Goal: Navigation & Orientation: Find specific page/section

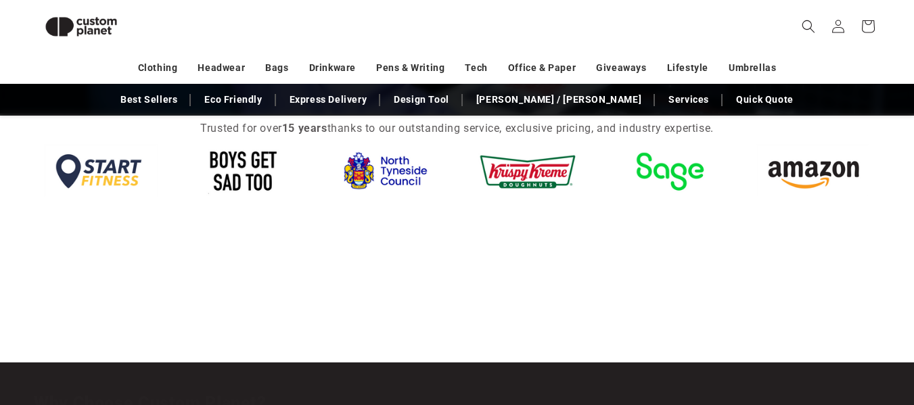
scroll to position [1297, 0]
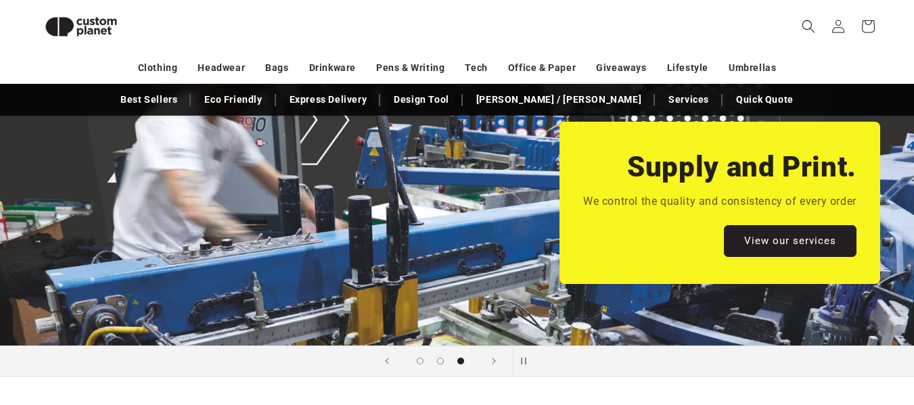
scroll to position [0, 0]
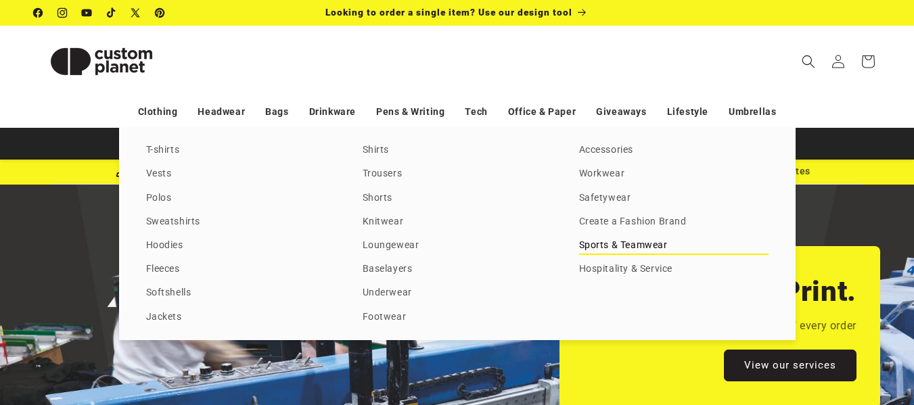
click at [612, 242] on link "Sports & Teamwear" at bounding box center [673, 246] width 189 height 18
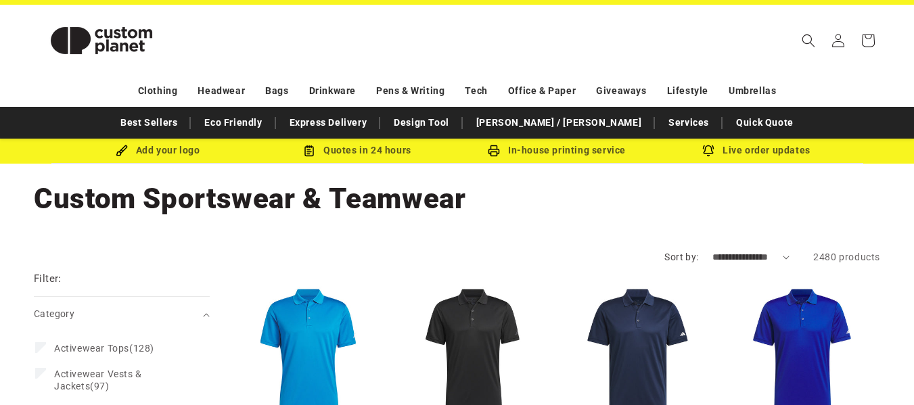
scroll to position [47, 0]
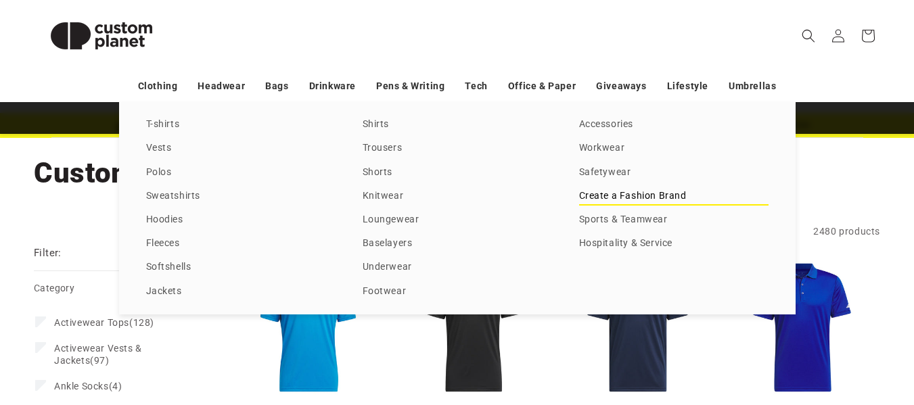
click at [596, 200] on link "Create a Fashion Brand" at bounding box center [673, 196] width 189 height 18
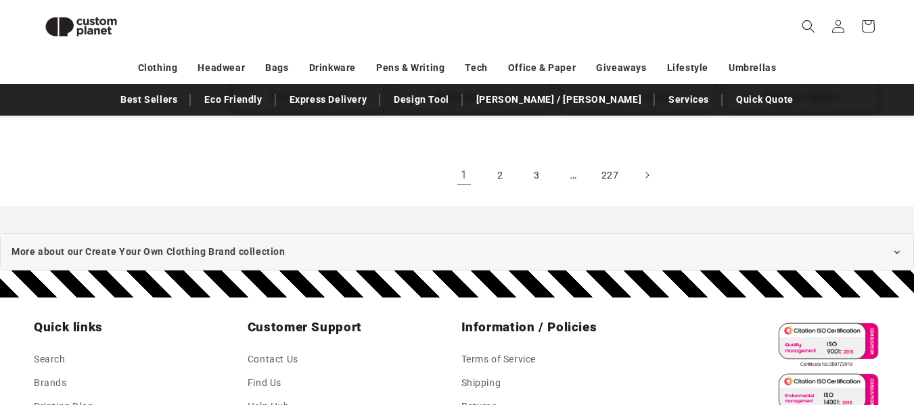
scroll to position [1681, 0]
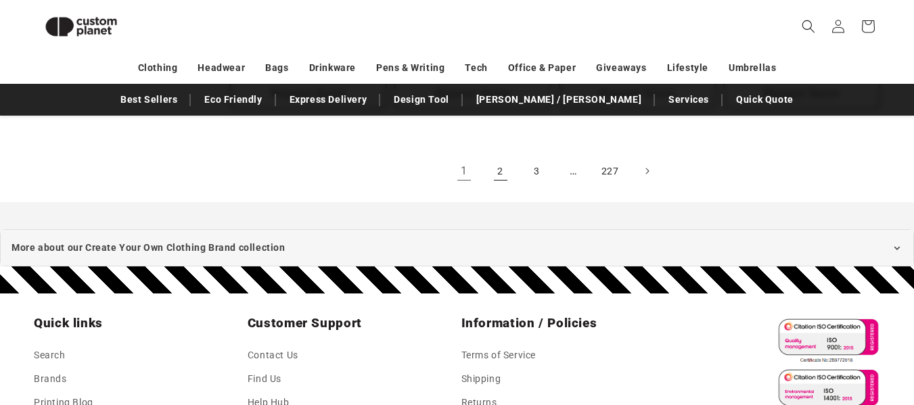
click at [491, 179] on link "2" at bounding box center [501, 171] width 30 height 30
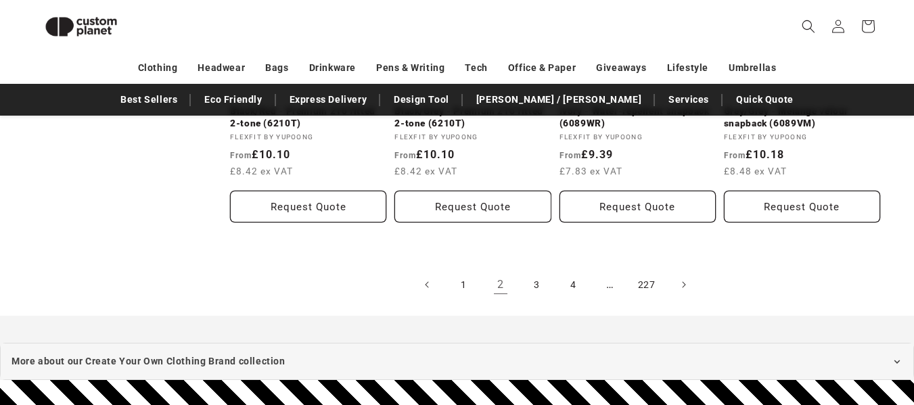
scroll to position [1588, 0]
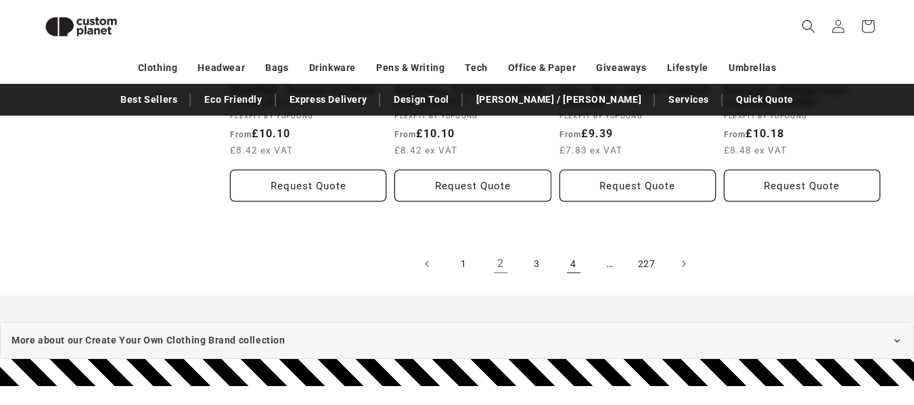
click at [563, 273] on link "4" at bounding box center [574, 264] width 30 height 30
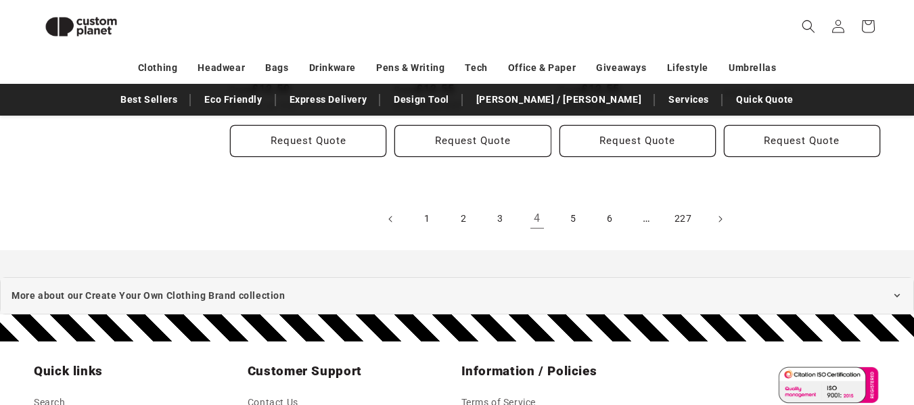
scroll to position [1580, 0]
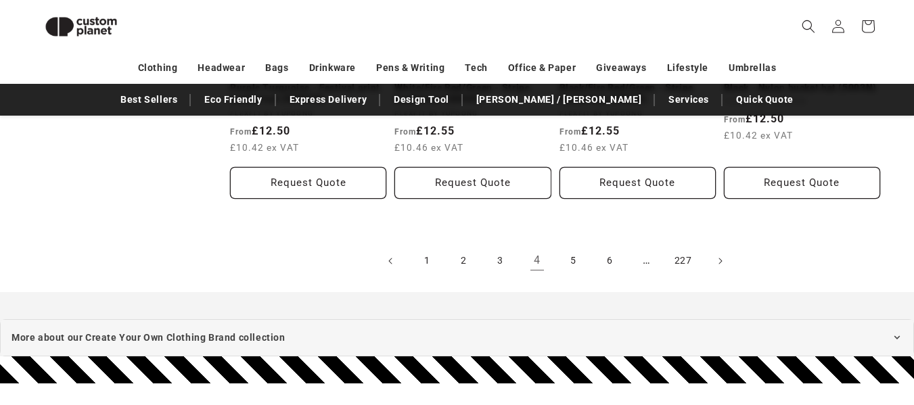
click at [566, 264] on link "5" at bounding box center [574, 261] width 30 height 30
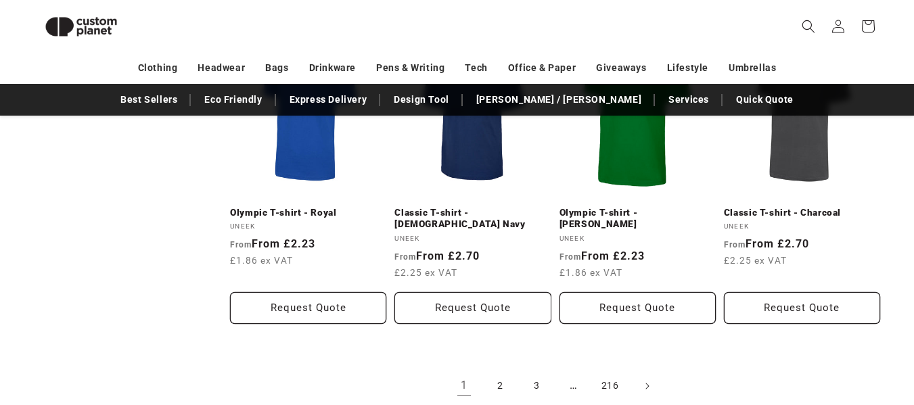
scroll to position [1450, 0]
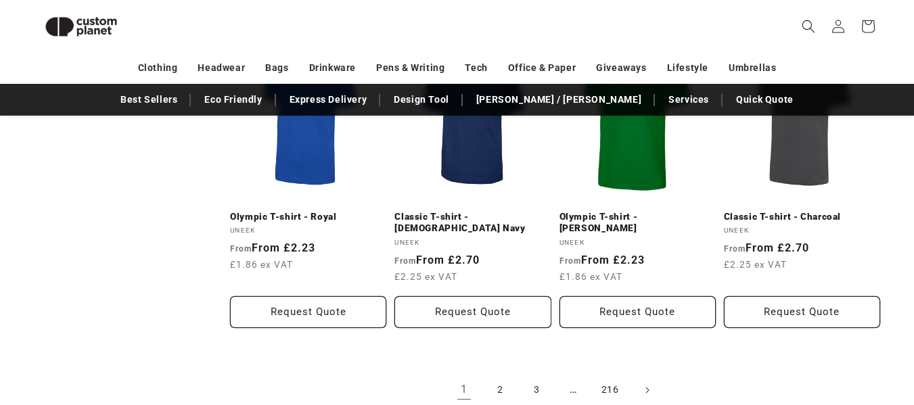
drag, startPoint x: 921, startPoint y: 63, endPoint x: 924, endPoint y: 303, distance: 240.3
click at [541, 376] on link "3" at bounding box center [537, 391] width 30 height 30
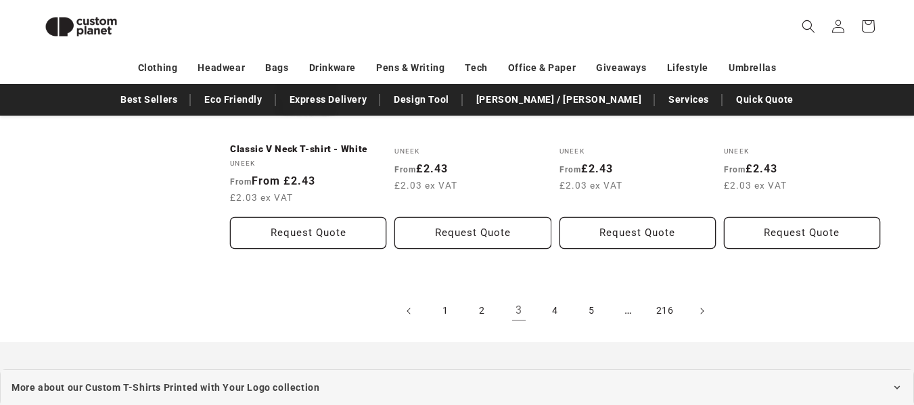
scroll to position [1576, 0]
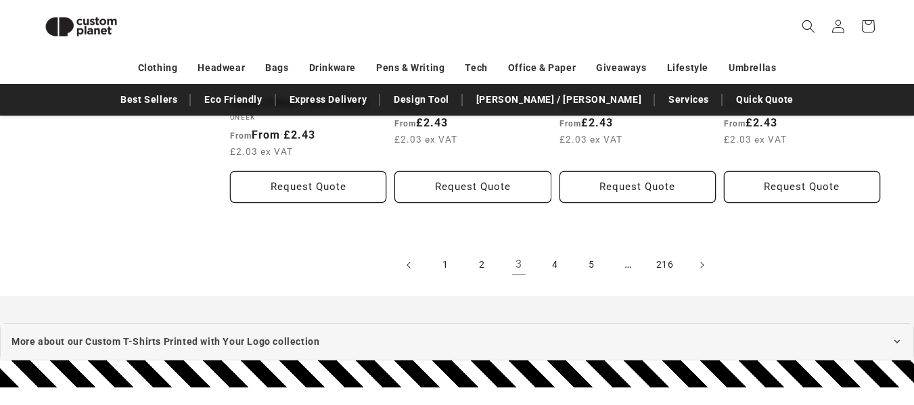
drag, startPoint x: 920, startPoint y: 66, endPoint x: 876, endPoint y: 325, distance: 262.9
click at [561, 257] on link "4" at bounding box center [556, 265] width 30 height 30
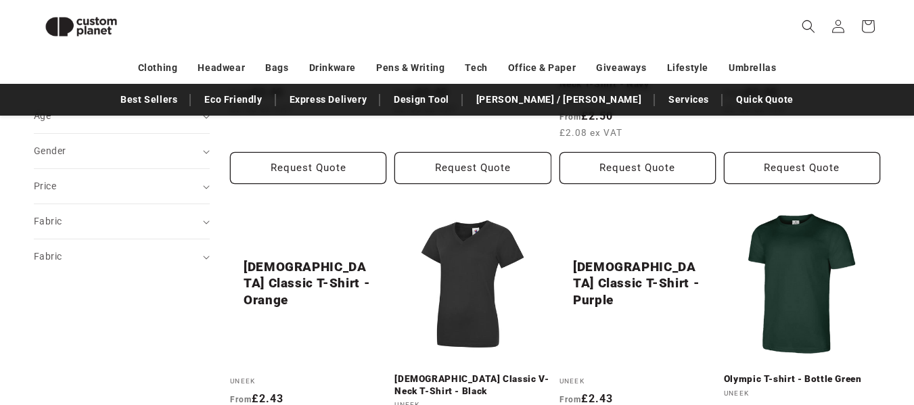
scroll to position [392, 0]
